Goal: Navigation & Orientation: Find specific page/section

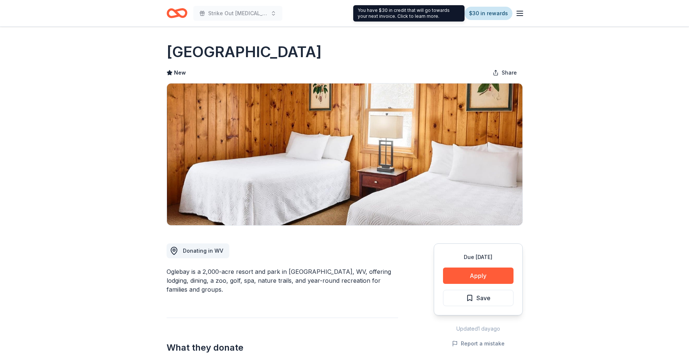
click at [490, 16] on link "$30 in rewards" at bounding box center [488, 13] width 48 height 13
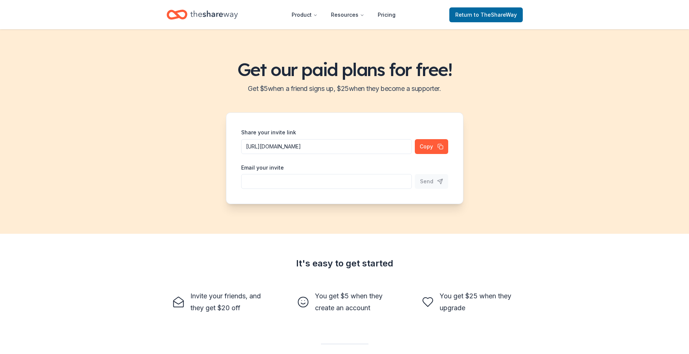
click at [505, 14] on span "to TheShareWay" at bounding box center [495, 14] width 43 height 6
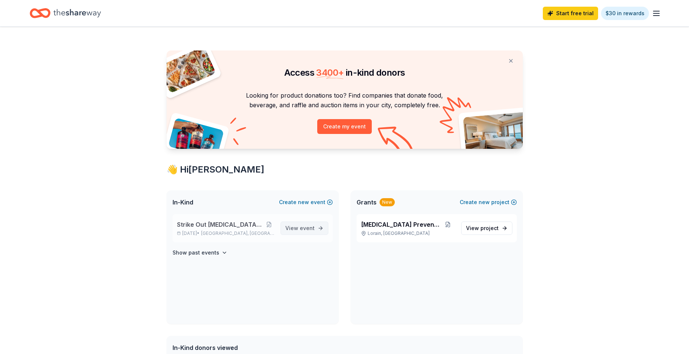
click at [305, 228] on span "event" at bounding box center [307, 228] width 15 height 6
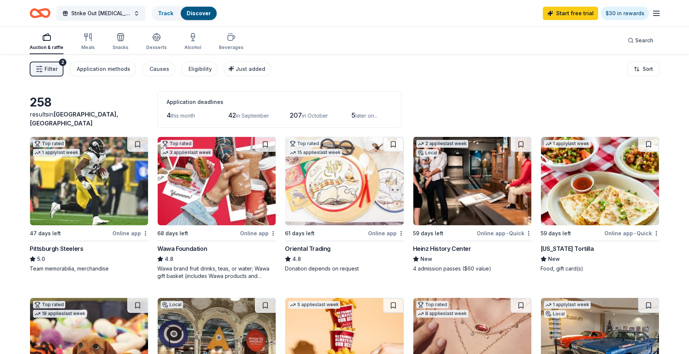
drag, startPoint x: 0, startPoint y: 230, endPoint x: -9, endPoint y: 174, distance: 57.1
click at [0, 174] on html "Strike Out [MEDICAL_DATA] BowlAMania Track Discover Start free trial $30 in rew…" at bounding box center [344, 177] width 689 height 354
